Goal: Task Accomplishment & Management: Use online tool/utility

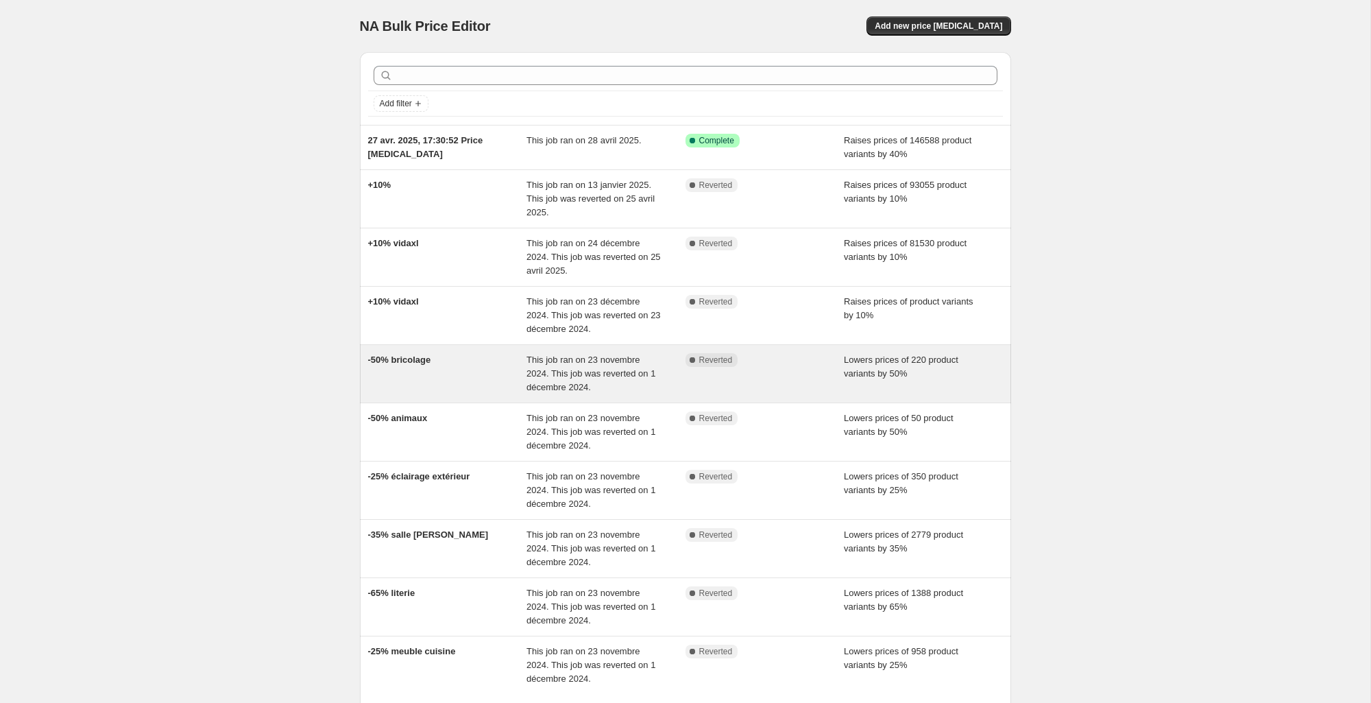
scroll to position [127, 0]
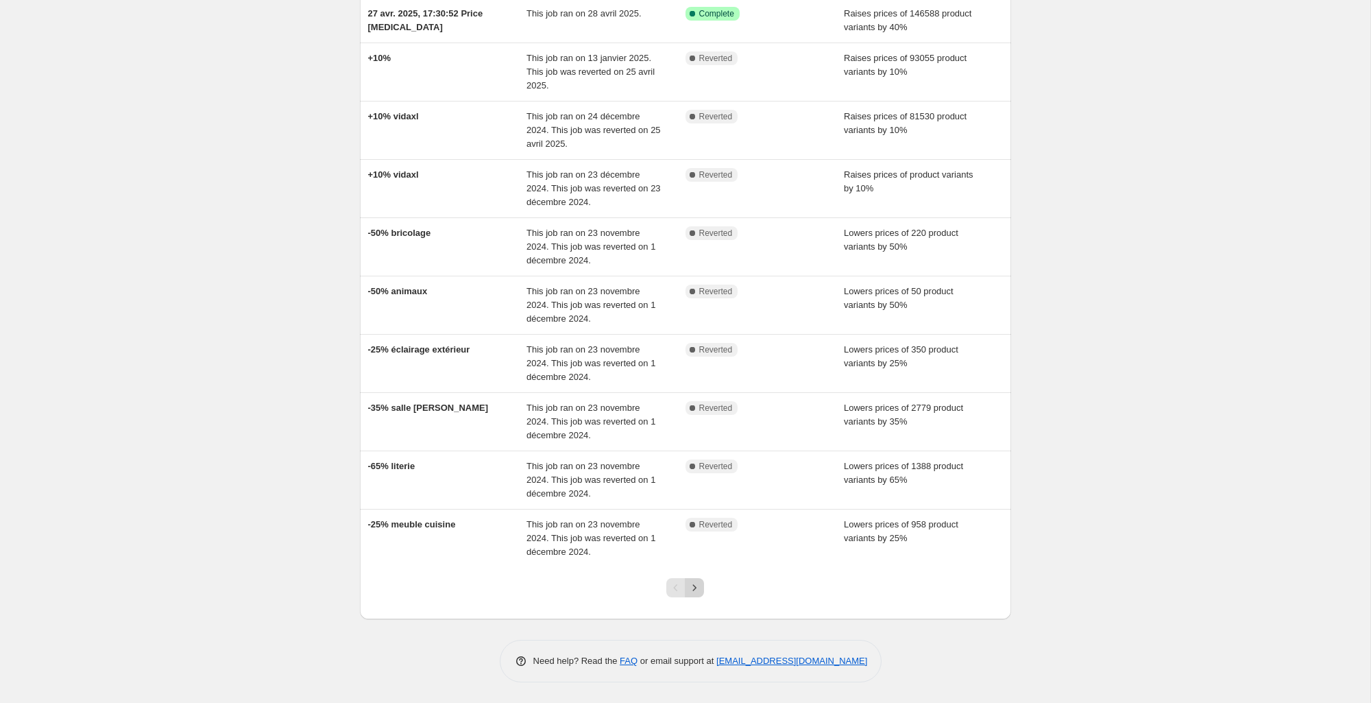
click at [692, 588] on icon "Next" at bounding box center [695, 588] width 14 height 14
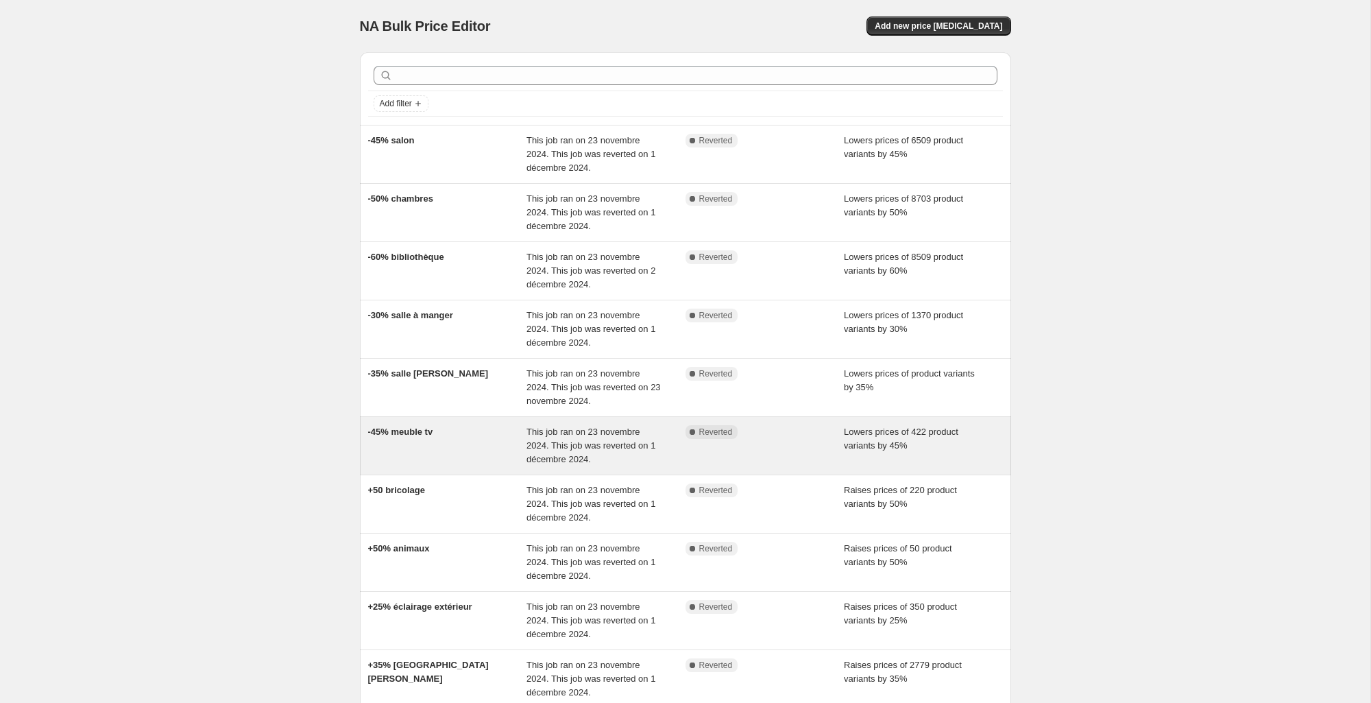
scroll to position [141, 0]
